Goal: Information Seeking & Learning: Learn about a topic

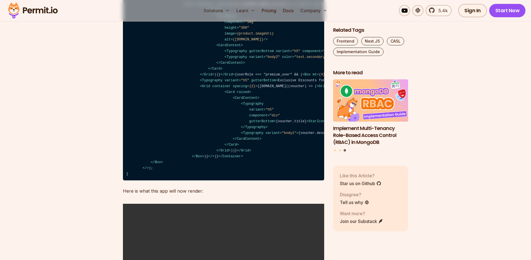
scroll to position [2115, 0]
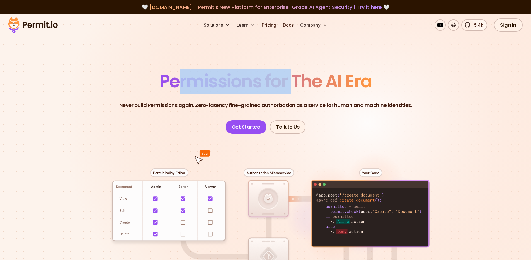
drag, startPoint x: 179, startPoint y: 75, endPoint x: 294, endPoint y: 82, distance: 115.0
click at [294, 82] on span "Permissions for The AI Era" at bounding box center [265, 81] width 212 height 25
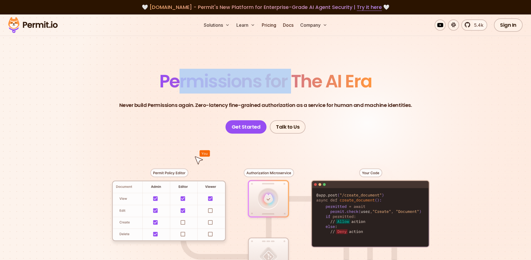
click at [294, 82] on span "Permissions for The AI Era" at bounding box center [265, 81] width 212 height 25
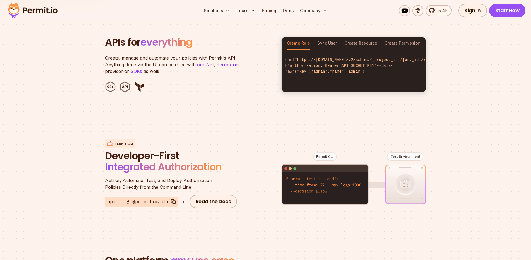
scroll to position [679, 0]
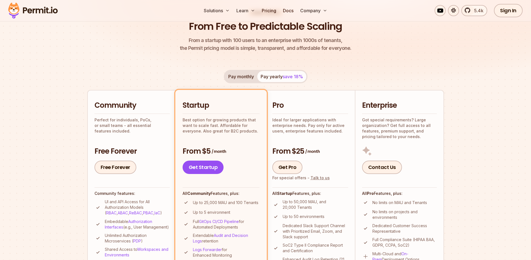
scroll to position [125, 0]
